Goal: Task Accomplishment & Management: Use online tool/utility

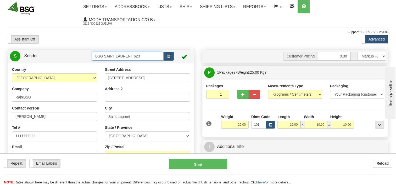
drag, startPoint x: 104, startPoint y: 60, endPoint x: 64, endPoint y: 56, distance: 39.5
click at [73, 61] on tr "S Sender BSG SAINT LAURENT 623" at bounding box center [101, 56] width 182 height 11
drag, startPoint x: 114, startPoint y: 64, endPoint x: 142, endPoint y: 63, distance: 27.8
click at [114, 63] on div "BSG DELTA 621" at bounding box center [126, 65] width 67 height 6
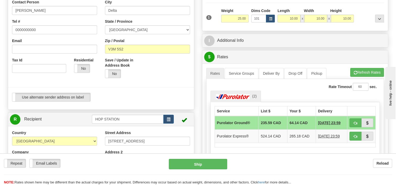
scroll to position [131, 0]
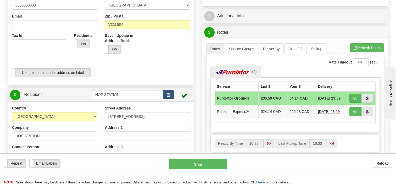
type input "BSG DELTA 621"
drag, startPoint x: 137, startPoint y: 94, endPoint x: 72, endPoint y: 94, distance: 65.2
click at [72, 95] on tr "R Recipient [GEOGRAPHIC_DATA]" at bounding box center [101, 95] width 182 height 11
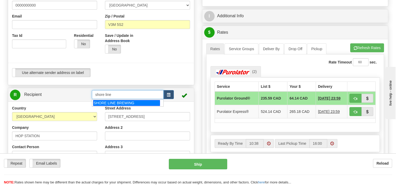
click at [118, 105] on div "SHORE LINE BREWING" at bounding box center [126, 103] width 67 height 6
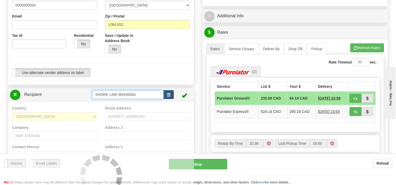
type input "SHORE LINE BREWING"
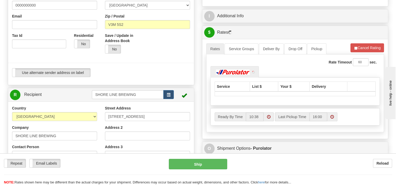
scroll to position [32, 0]
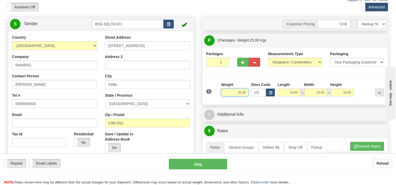
drag, startPoint x: 254, startPoint y: 92, endPoint x: 268, endPoint y: 89, distance: 13.9
click at [264, 90] on div "1 Weight 25.00 Dims Code 101" at bounding box center [295, 91] width 181 height 19
type input "6.00"
click at [235, 75] on div "Packages 1 1 Measurements Type" at bounding box center [295, 76] width 178 height 50
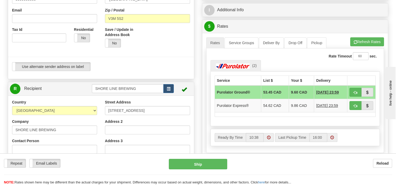
scroll to position [85, 0]
